Goal: Task Accomplishment & Management: Manage account settings

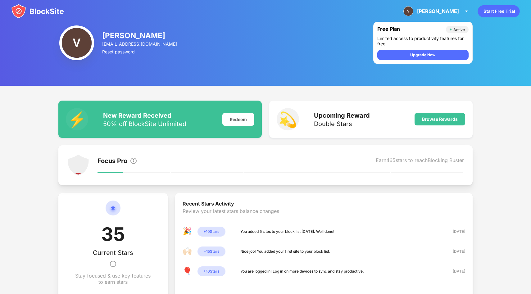
click at [36, 13] on img at bounding box center [37, 11] width 53 height 15
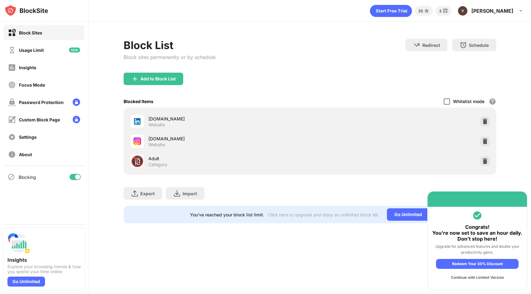
drag, startPoint x: 485, startPoint y: 122, endPoint x: 444, endPoint y: 102, distance: 45.3
click at [444, 102] on div "Add to Block List Blocked Items Whitelist mode Block all websites except for th…" at bounding box center [310, 124] width 373 height 102
click at [447, 102] on div at bounding box center [447, 101] width 6 height 6
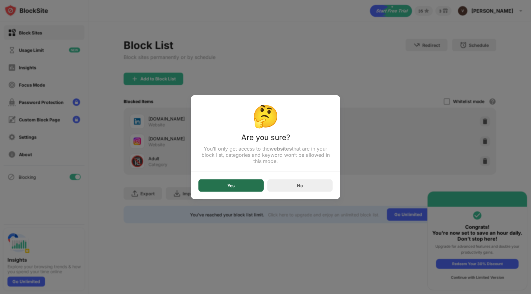
click at [249, 183] on div "Yes" at bounding box center [230, 185] width 65 height 12
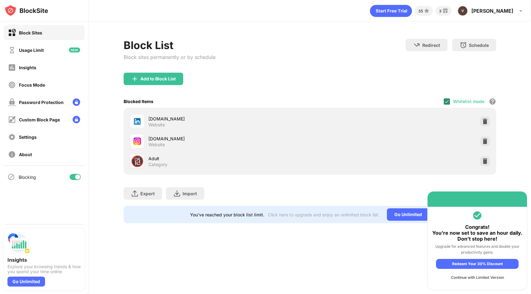
click at [449, 101] on img at bounding box center [446, 101] width 5 height 5
